Goal: Check status: Check status

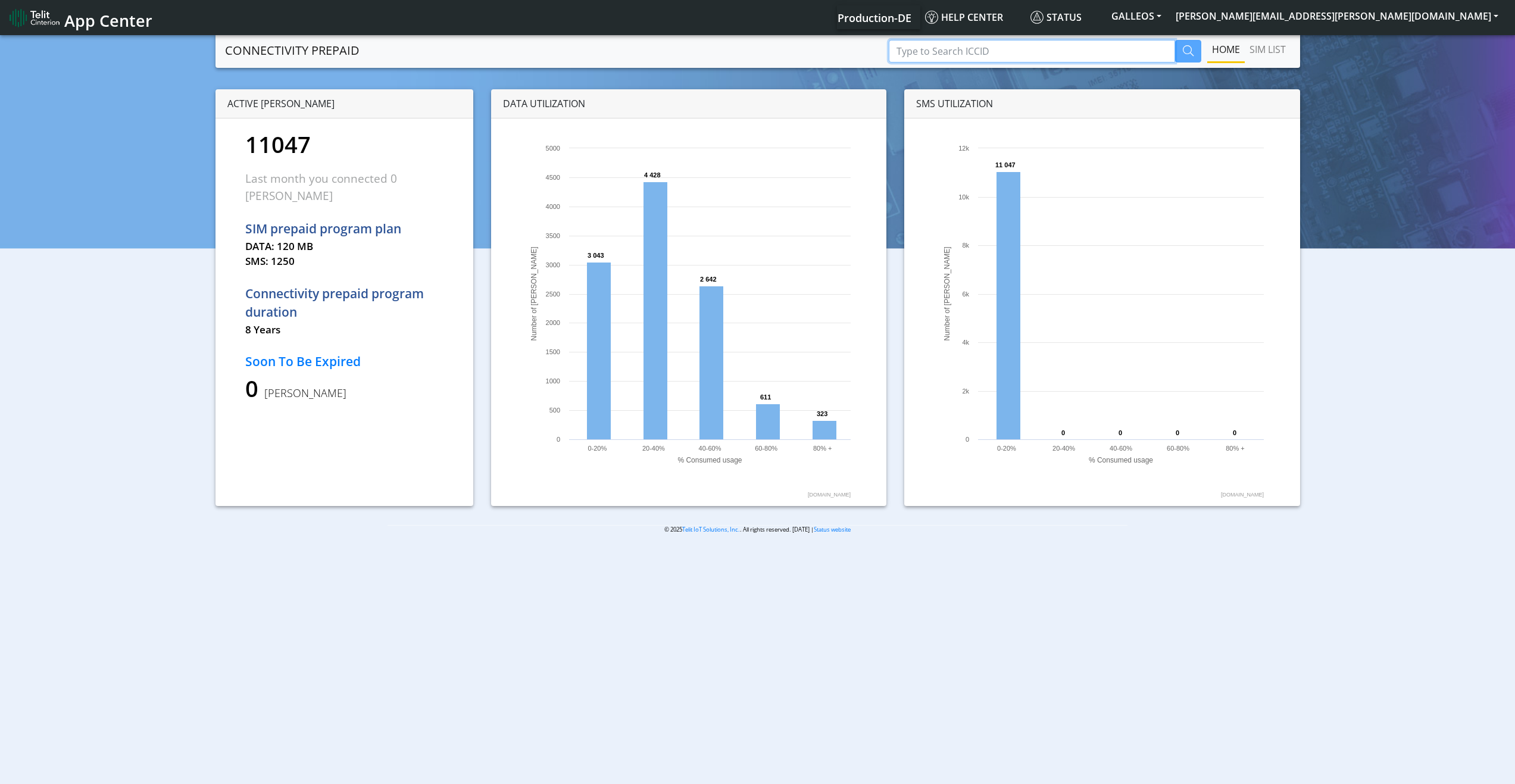
click at [987, 50] on input "Type to Search ICCID" at bounding box center [1031, 51] width 286 height 23
paste input "8151000008063284"
type input "8151000008063284"
click at [1190, 47] on icon "button" at bounding box center [1188, 50] width 11 height 11
drag, startPoint x: 1007, startPoint y: 37, endPoint x: 1007, endPoint y: 50, distance: 13.0
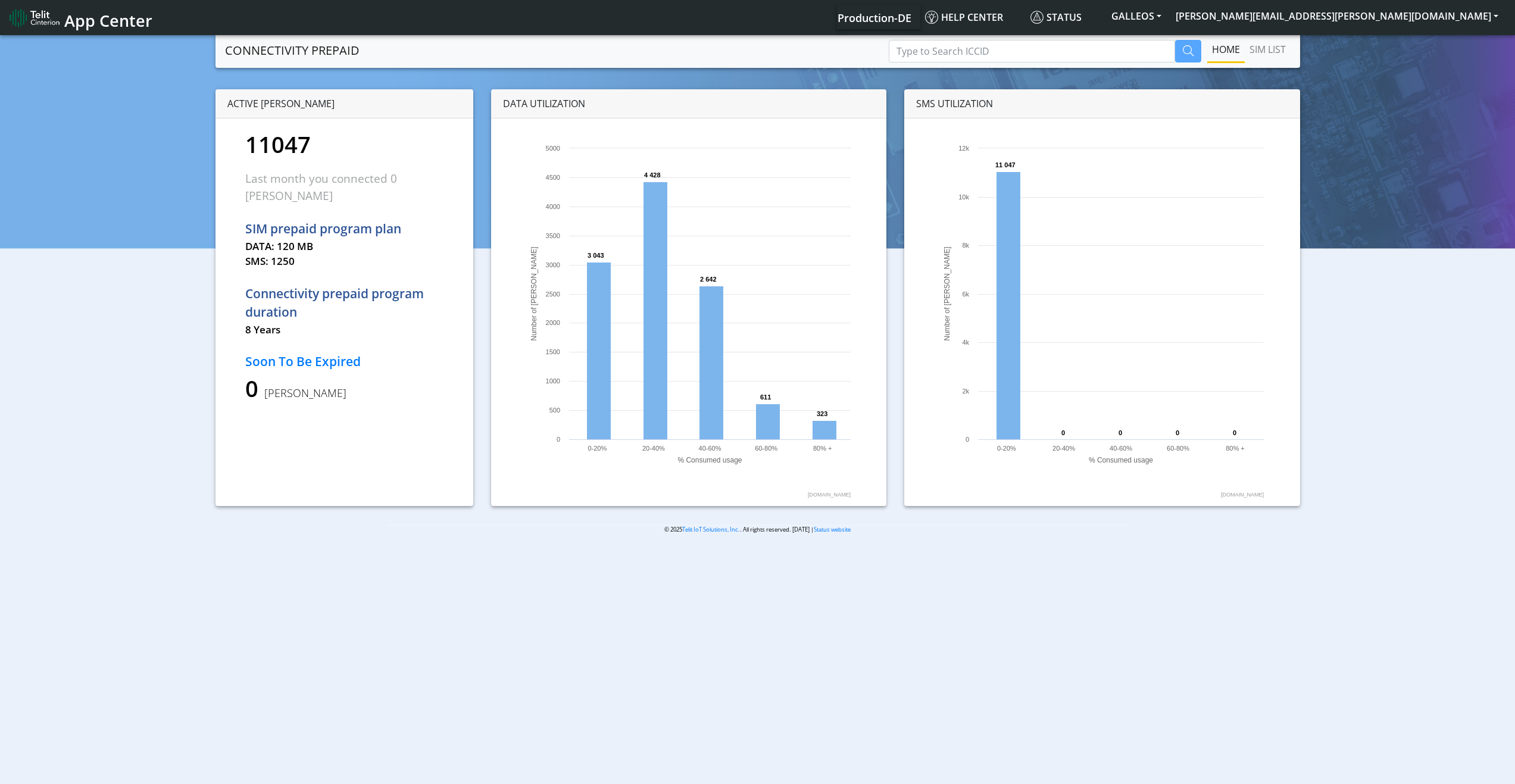
click at [1007, 39] on nav "CONNECTIVITY PREPAID Home SIM LIST" at bounding box center [758, 50] width 1084 height 35
click at [1006, 51] on input "Type to Search ICCID" at bounding box center [1031, 51] width 286 height 23
paste input "89358151000008072111"
type input "89358151000008072111"
click at [1184, 48] on icon "button" at bounding box center [1188, 50] width 11 height 11
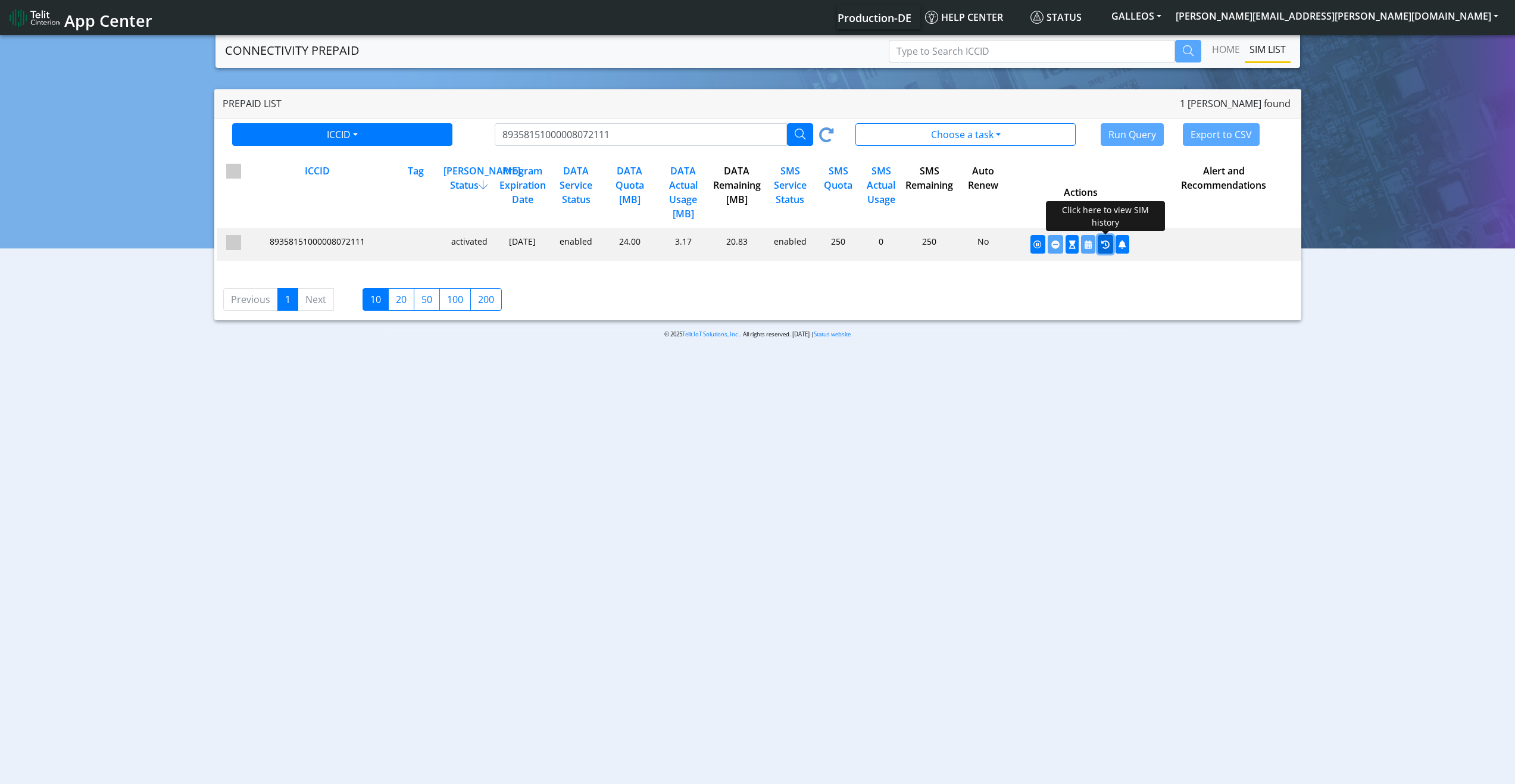
click at [1102, 245] on icon "button" at bounding box center [1105, 244] width 8 height 8
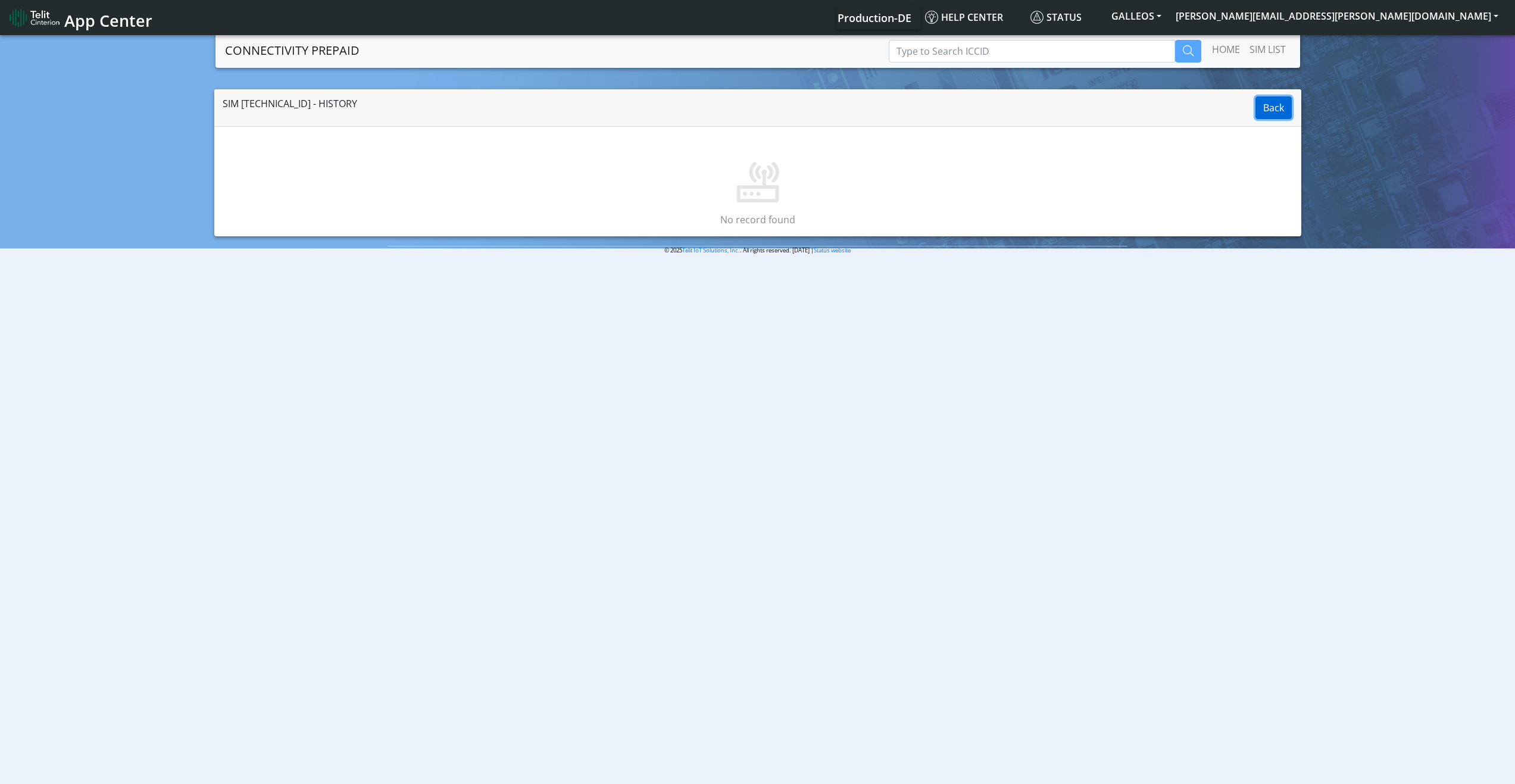
click at [1268, 113] on button "Back" at bounding box center [1274, 108] width 36 height 23
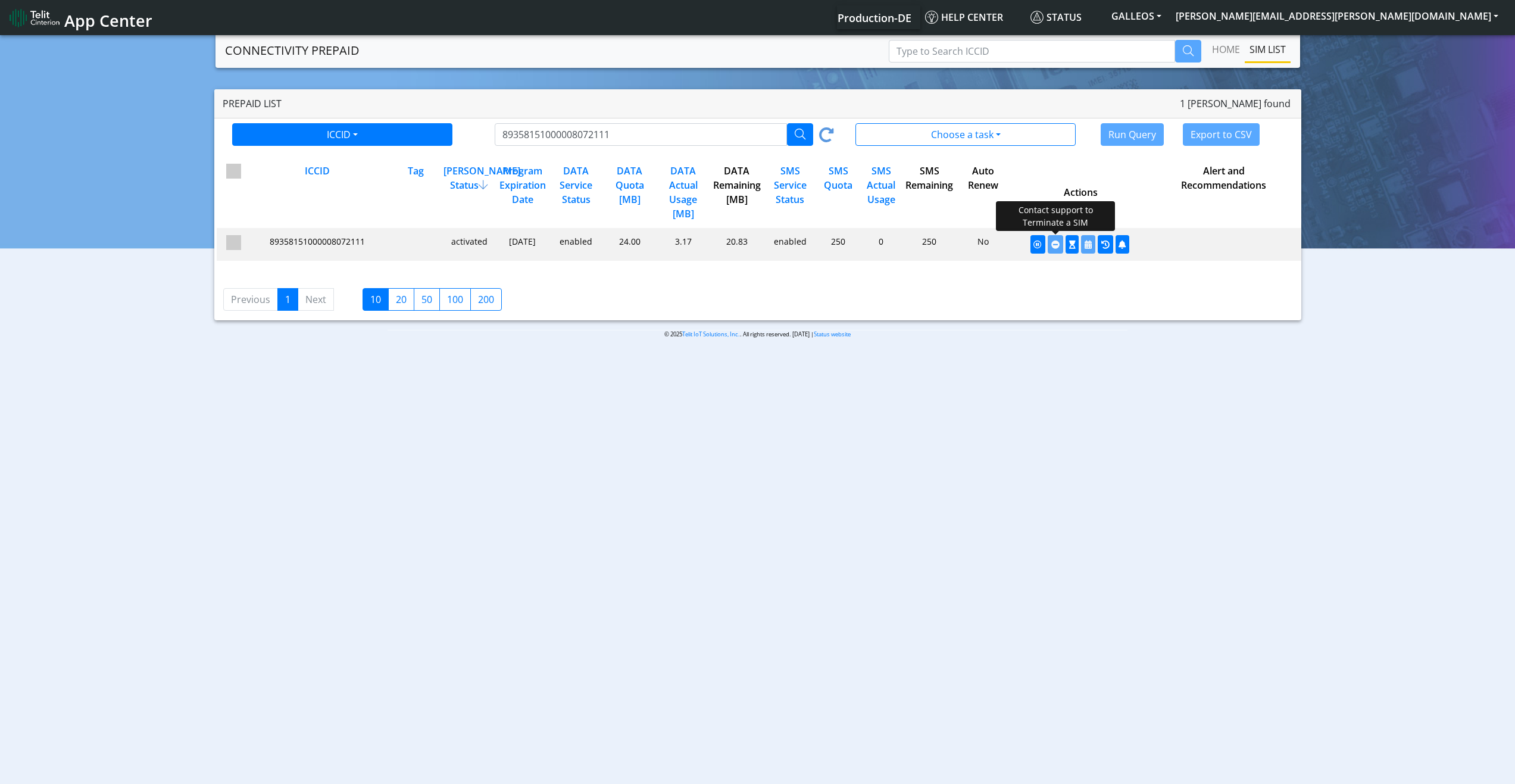
click at [1053, 246] on icon "button" at bounding box center [1055, 244] width 8 height 8
click at [1053, 245] on icon "button" at bounding box center [1055, 244] width 8 height 8
click at [1055, 245] on icon "button" at bounding box center [1055, 244] width 8 height 8
click at [1055, 245] on icon "button" at bounding box center [1055, 244] width 8 height 8
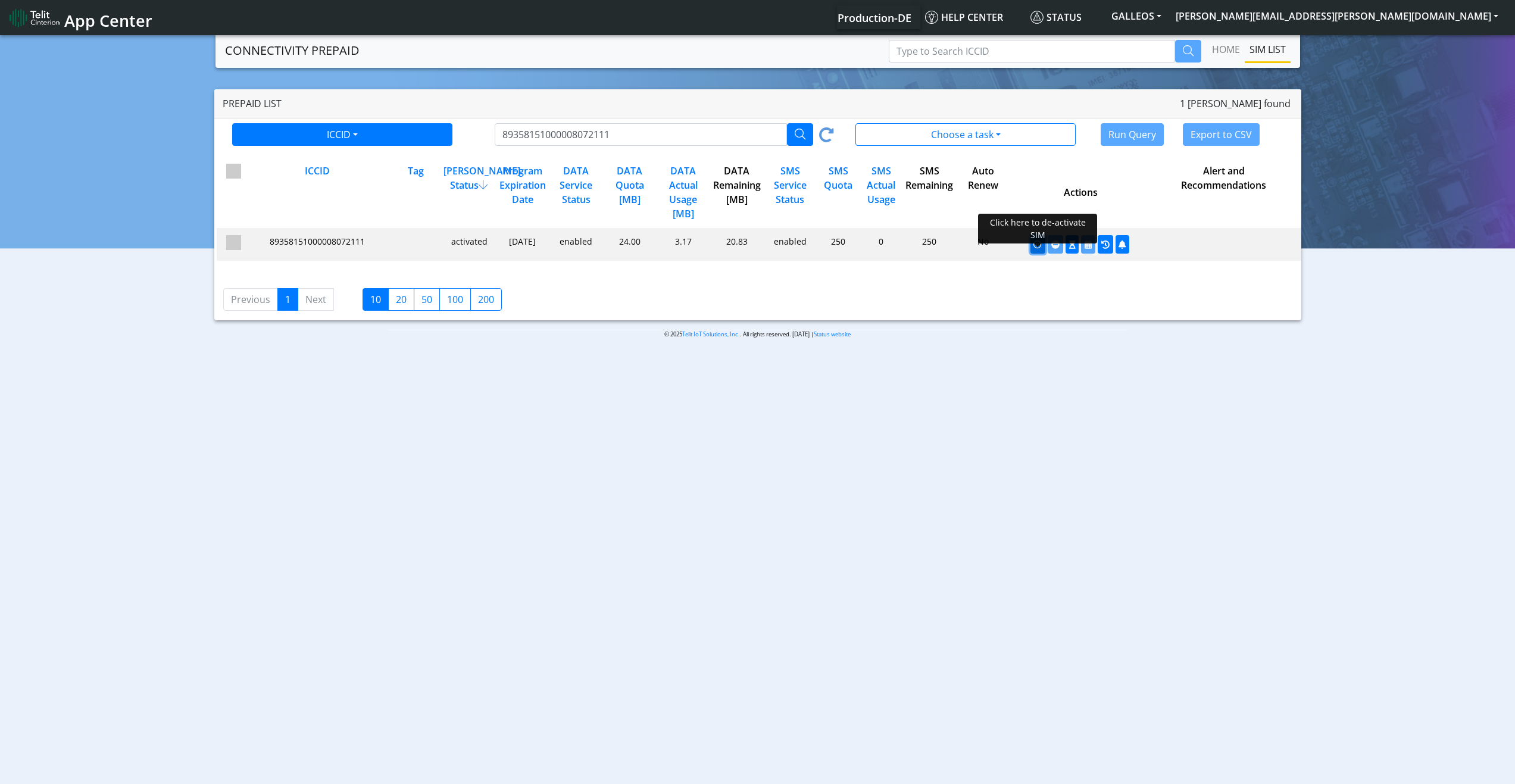
click at [1038, 244] on icon "button" at bounding box center [1037, 244] width 8 height 8
click at [951, 50] on input "Type to Search ICCID" at bounding box center [1031, 51] width 286 height 23
paste input "89358151000008098223"
type input "89358151000008098223"
click at [1183, 53] on icon "button" at bounding box center [1188, 50] width 11 height 11
